Goal: Information Seeking & Learning: Learn about a topic

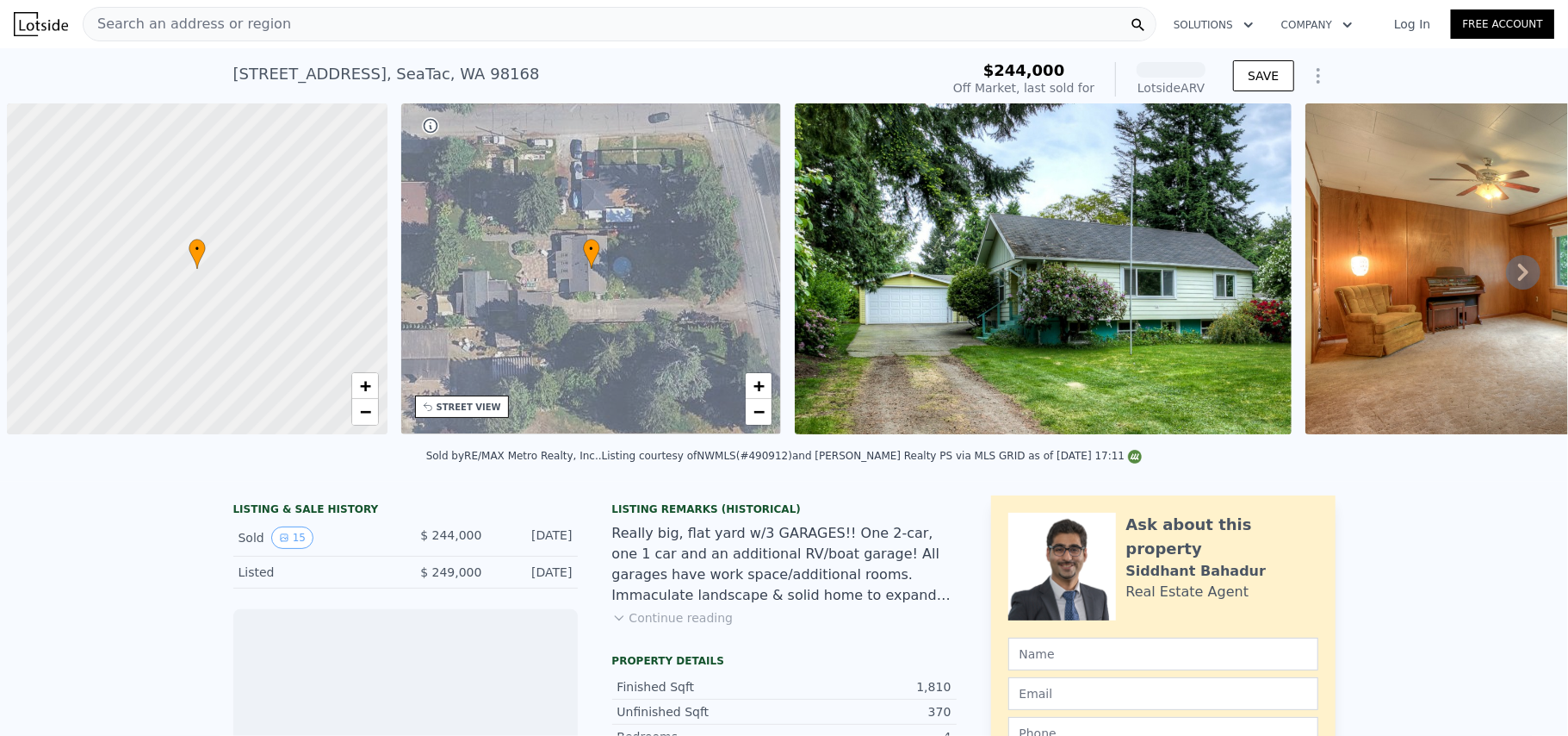
scroll to position [0, 7]
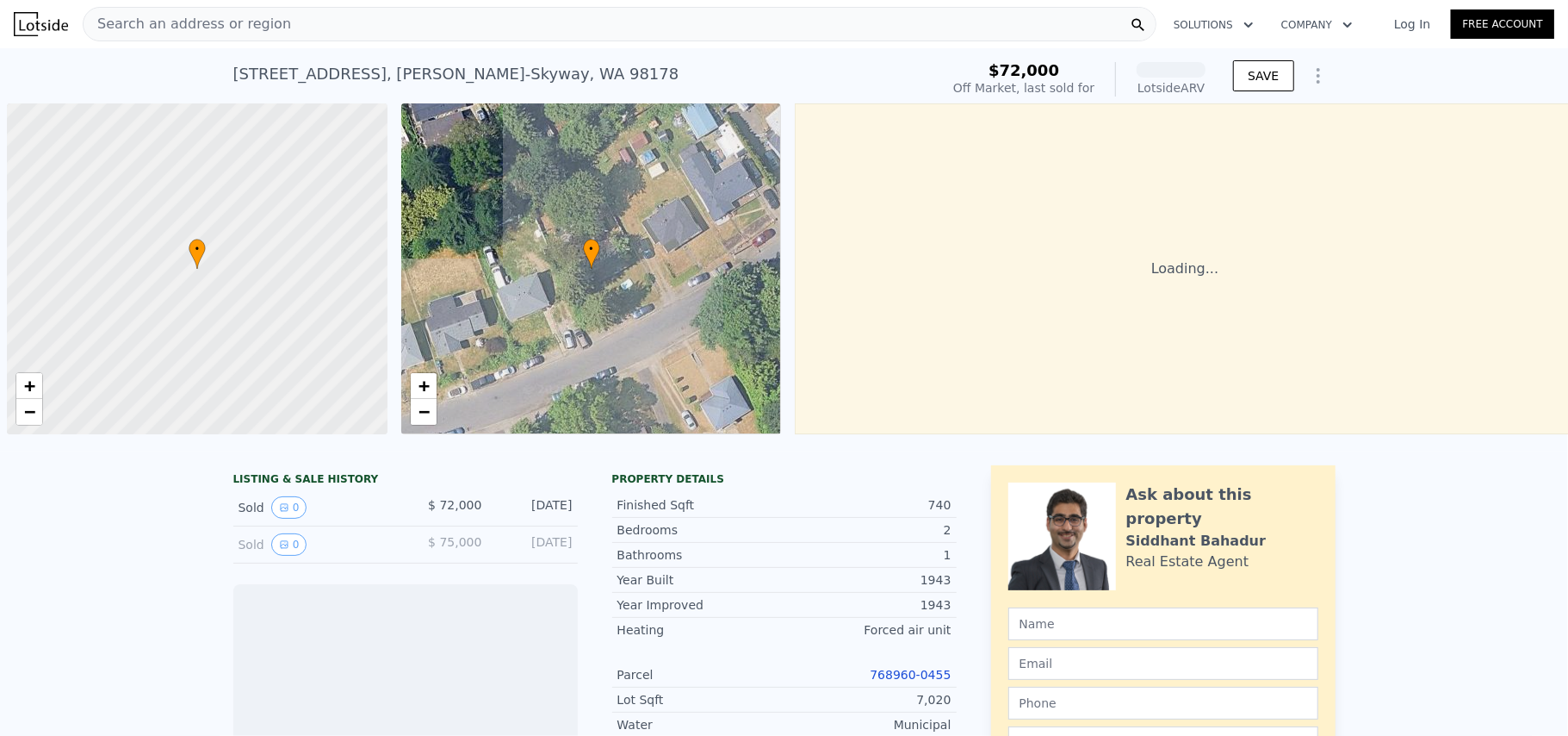
scroll to position [0, 7]
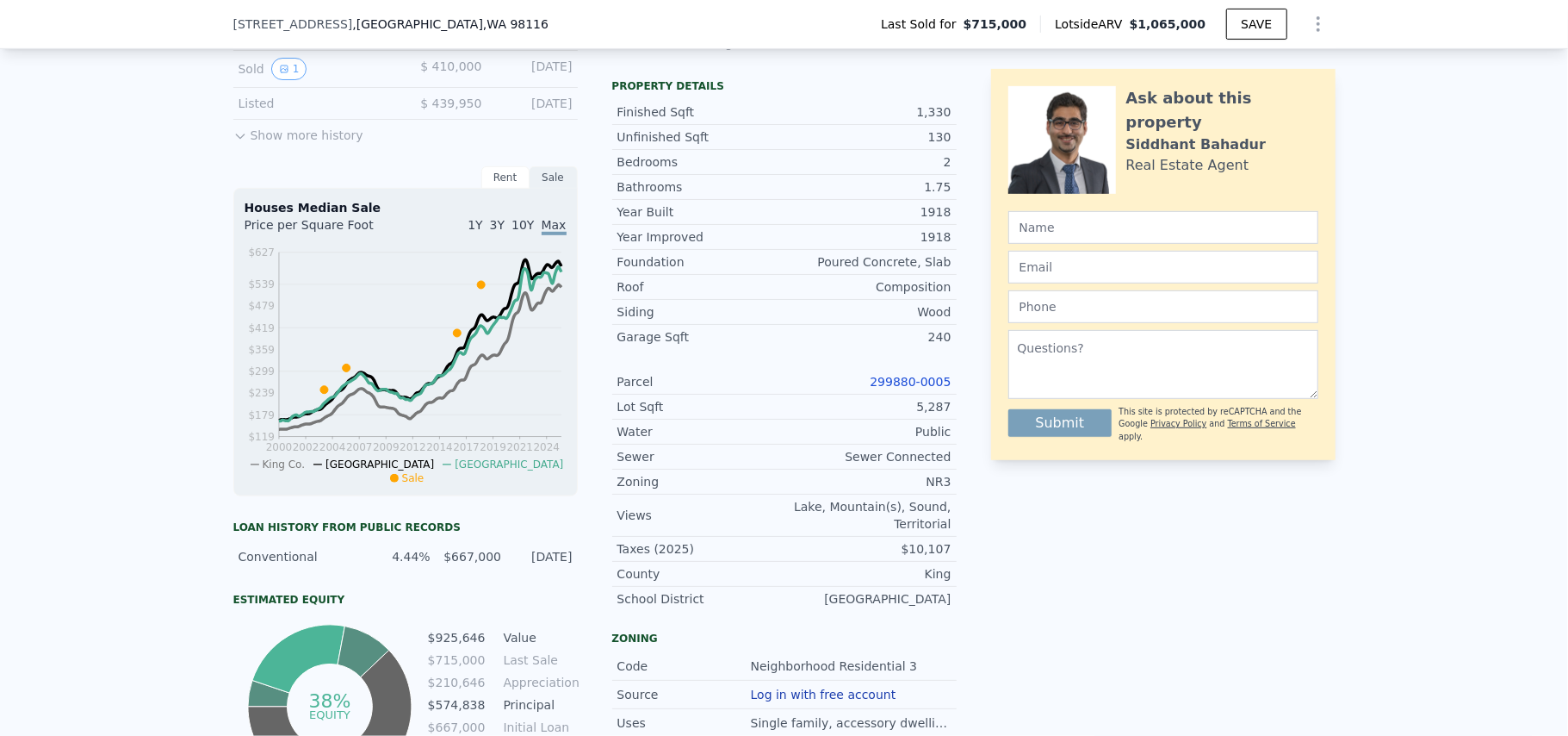
scroll to position [109, 0]
